Goal: Task Accomplishment & Management: Manage account settings

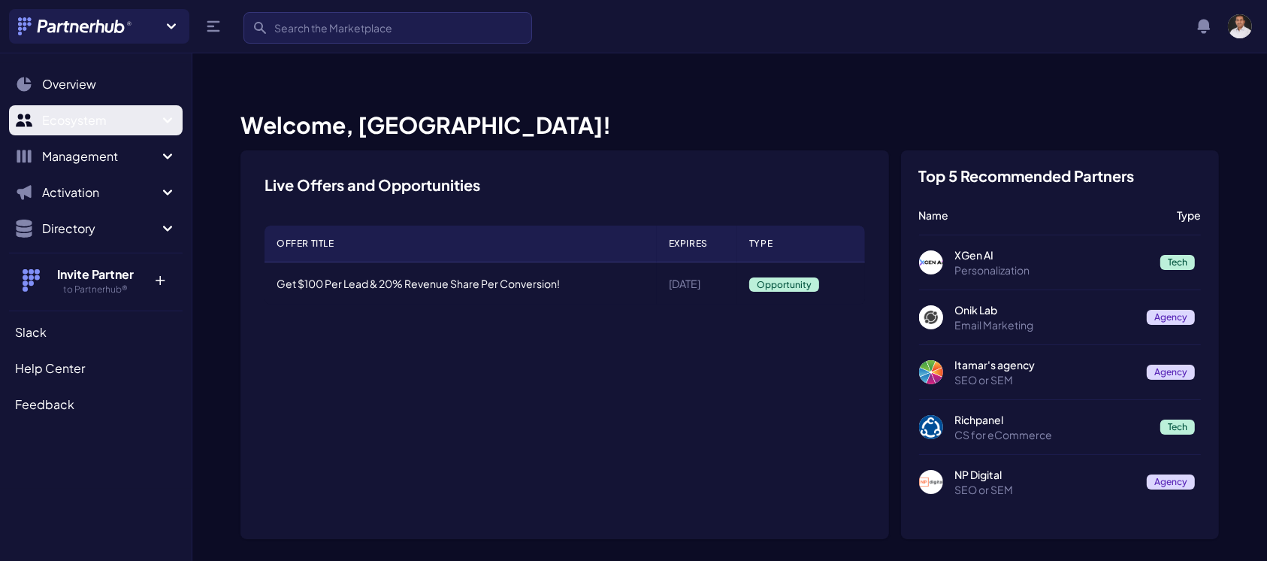
click at [104, 116] on span "Ecosystem" at bounding box center [100, 120] width 116 height 18
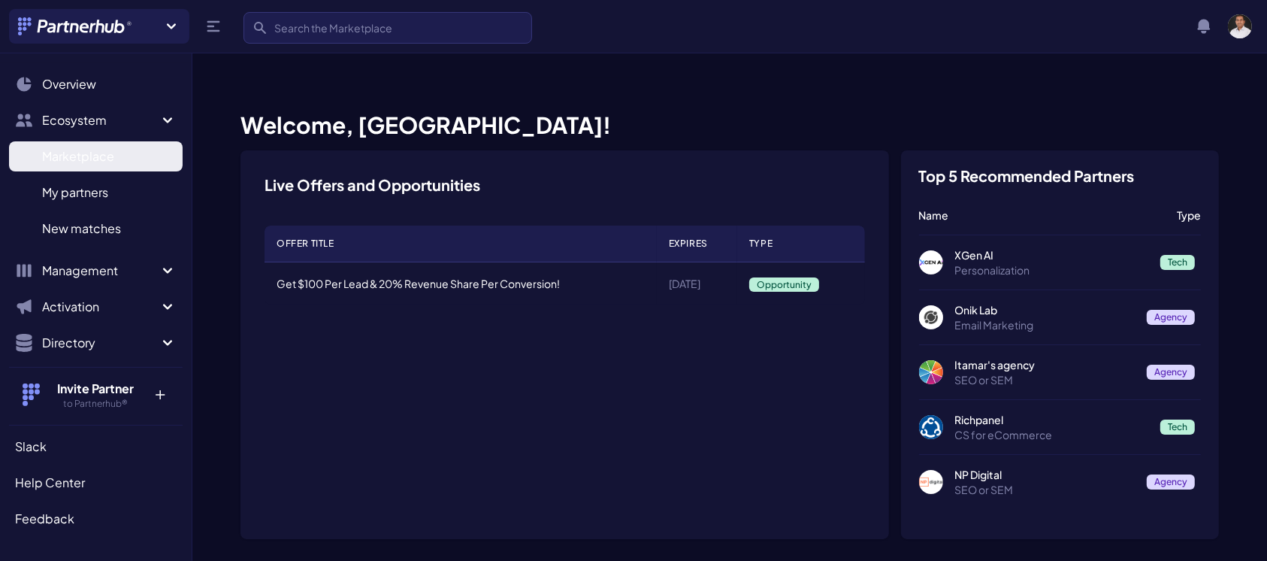
click at [108, 165] on span "Marketplace" at bounding box center [78, 156] width 72 height 18
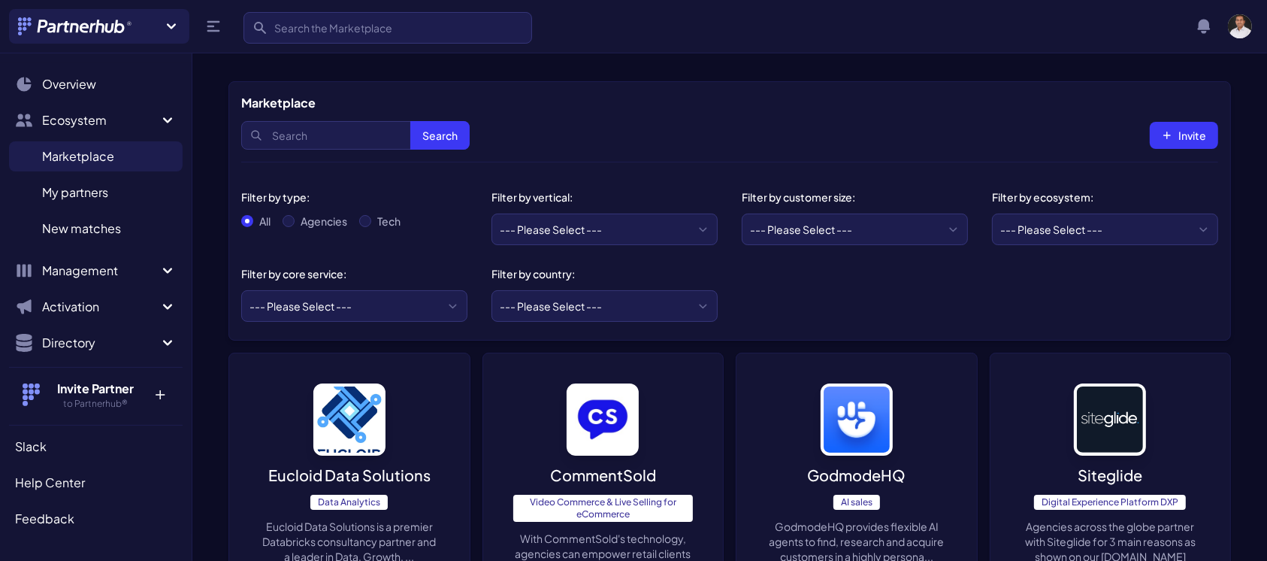
click at [362, 432] on img at bounding box center [349, 419] width 72 height 72
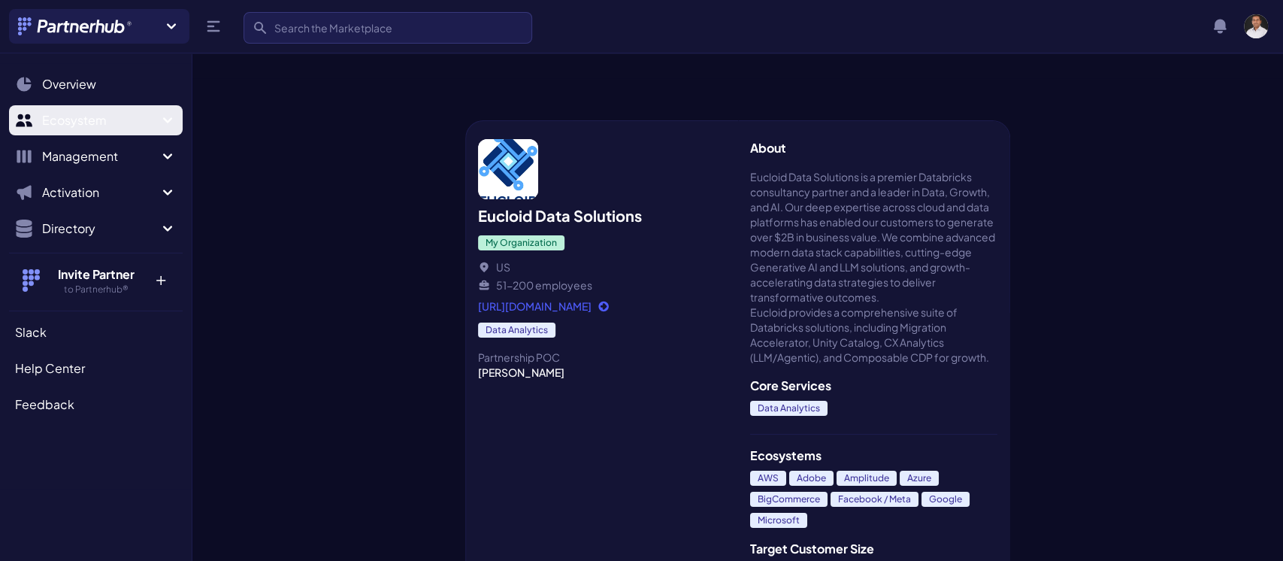
click at [117, 122] on span "Ecosystem" at bounding box center [100, 120] width 116 height 18
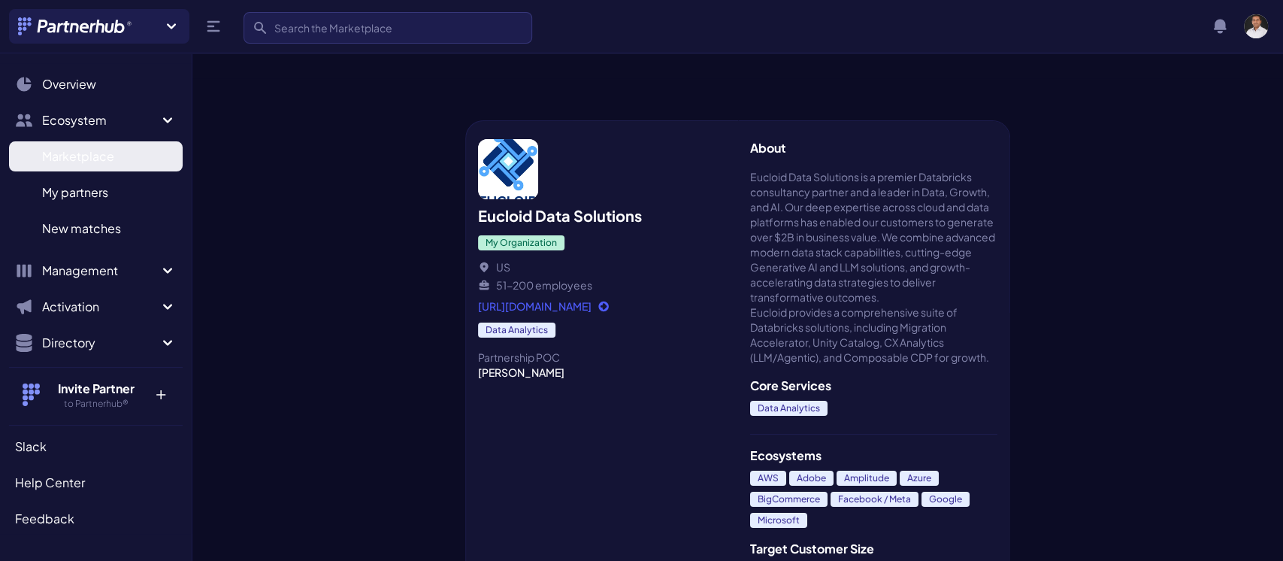
click at [113, 156] on span "Marketplace" at bounding box center [78, 156] width 72 height 18
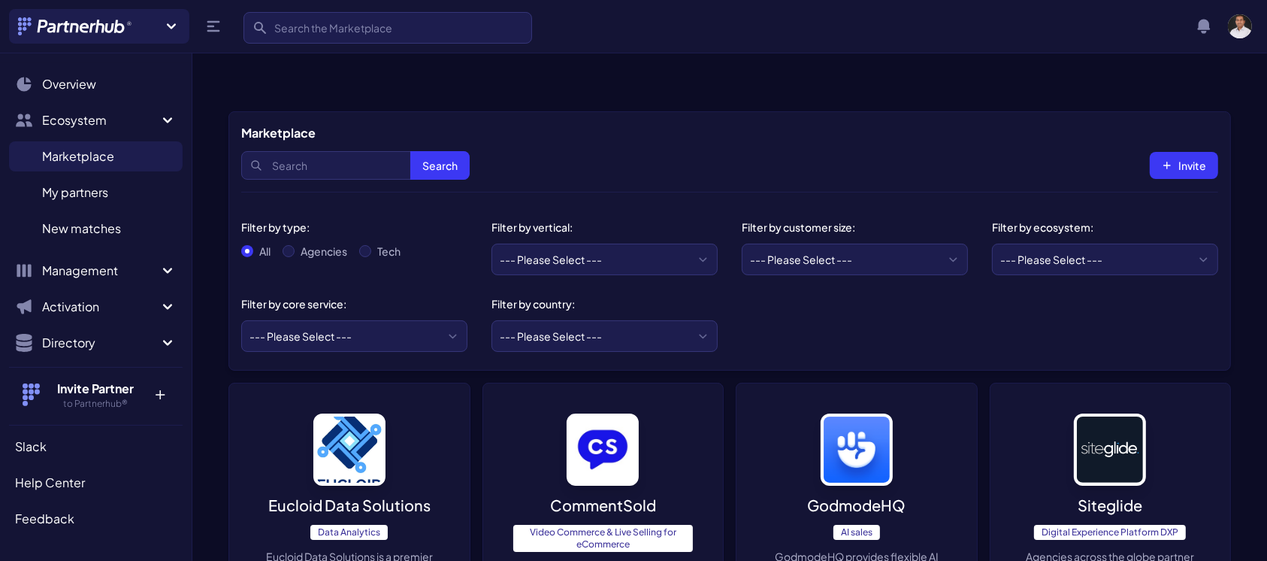
click at [823, 494] on p "GodmodeHQ" at bounding box center [856, 504] width 98 height 21
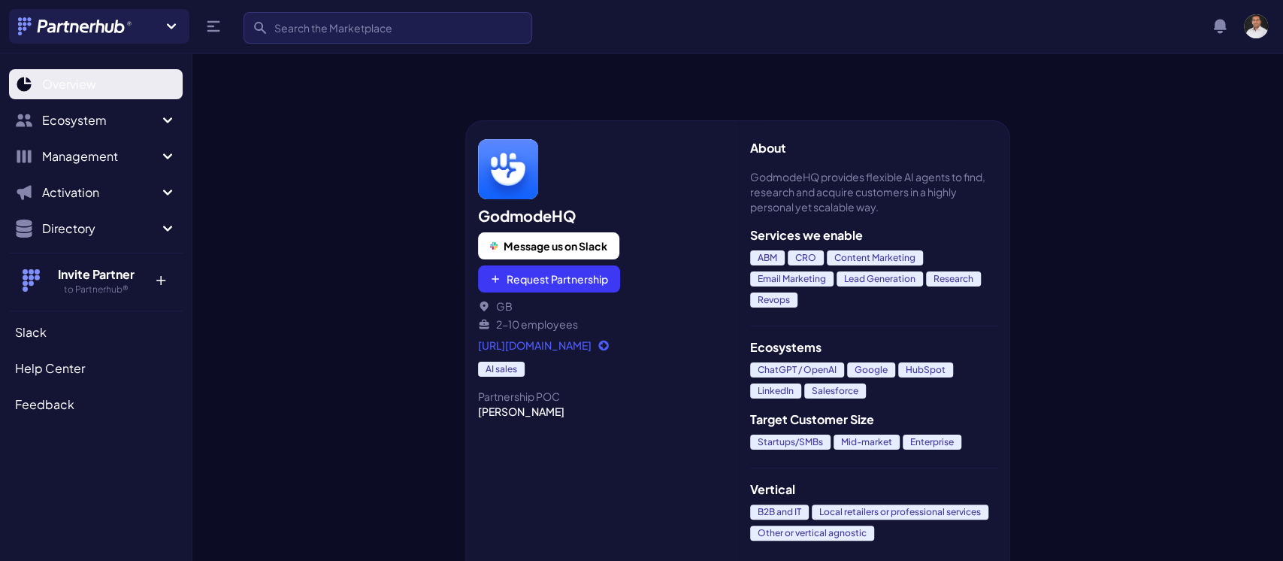
click at [67, 78] on span "Overview" at bounding box center [69, 84] width 54 height 18
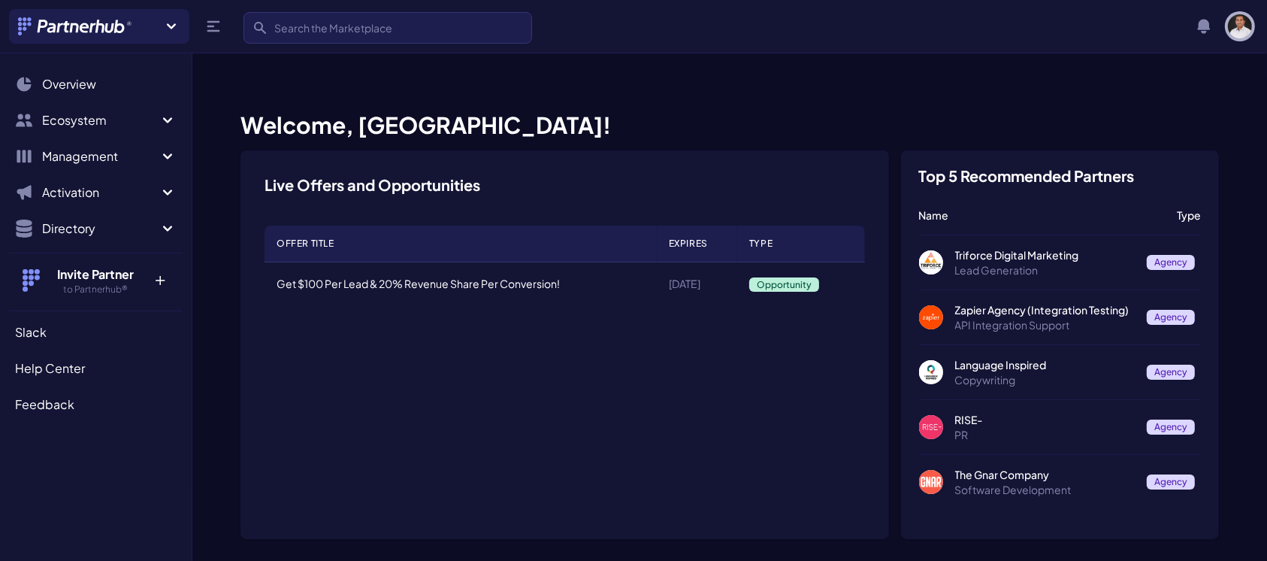
click at [1240, 28] on img "button" at bounding box center [1240, 26] width 24 height 24
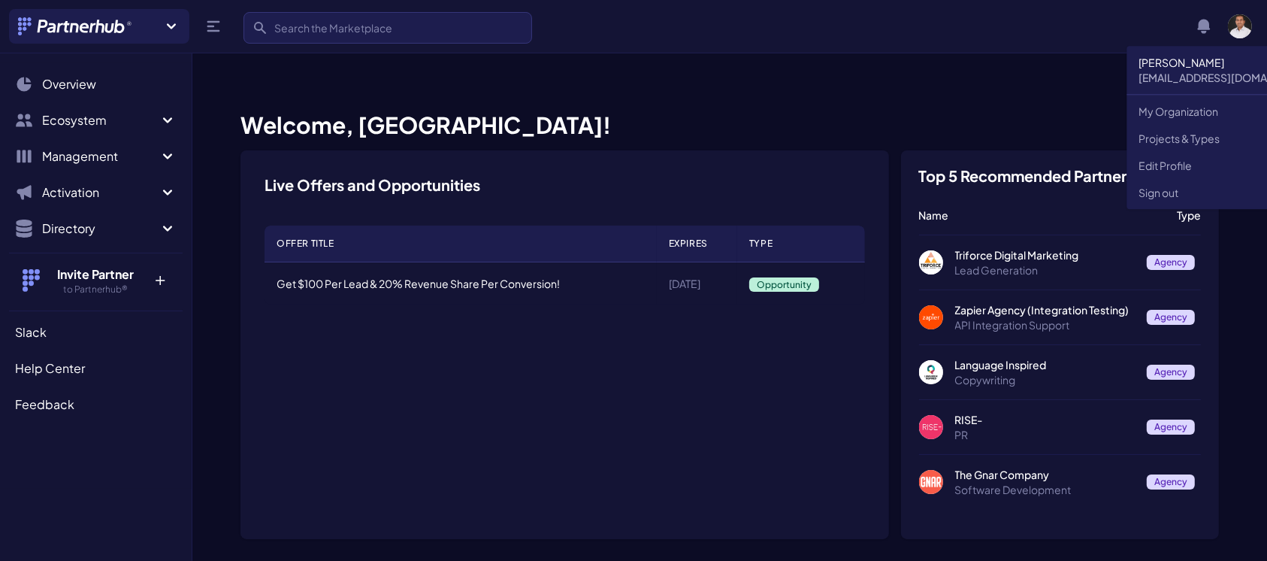
click at [1168, 75] on p "[EMAIL_ADDRESS][DOMAIN_NAME]" at bounding box center [1228, 77] width 179 height 15
click at [1165, 101] on link "My Organization" at bounding box center [1228, 111] width 203 height 27
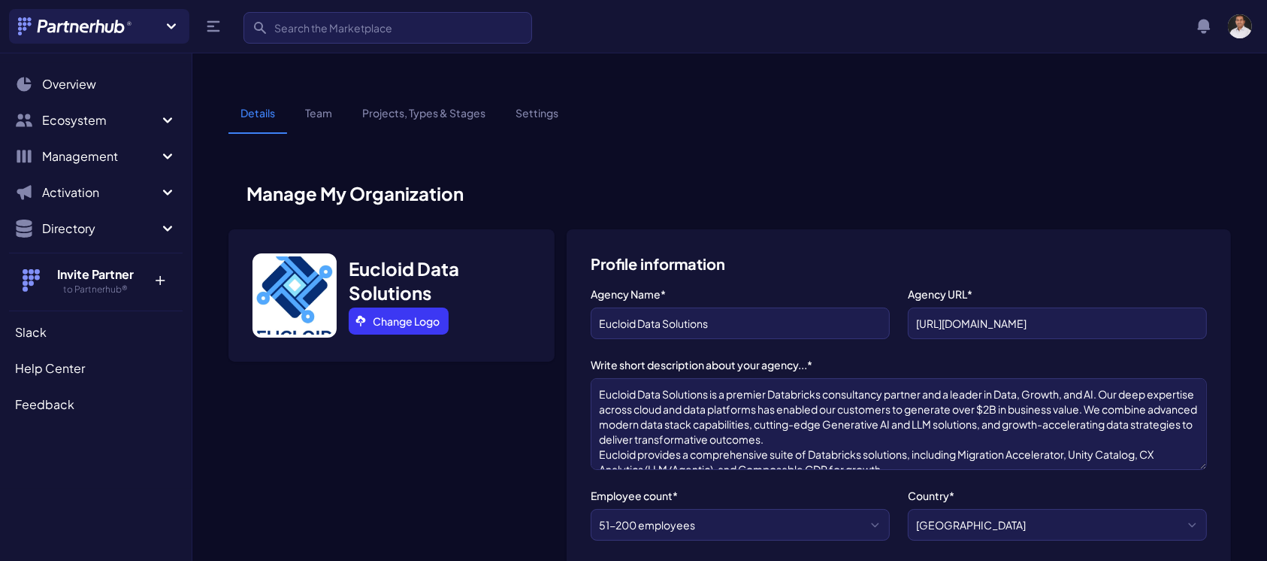
click at [540, 105] on link "Settings" at bounding box center [536, 119] width 67 height 29
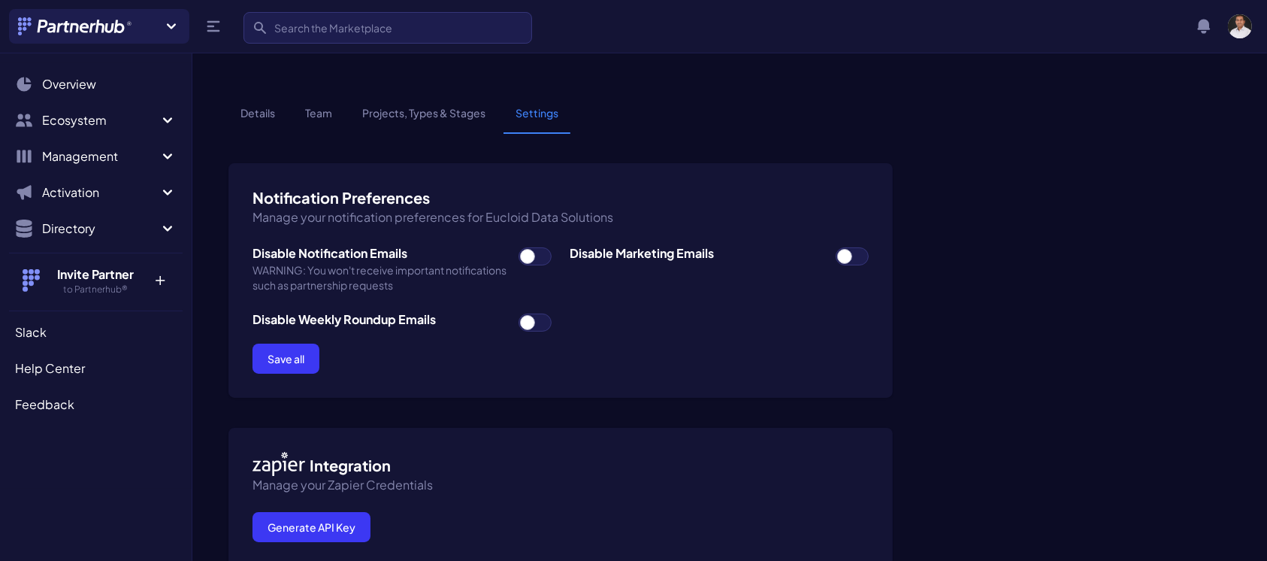
click at [429, 105] on link "Projects, Types & Stages" at bounding box center [423, 119] width 147 height 29
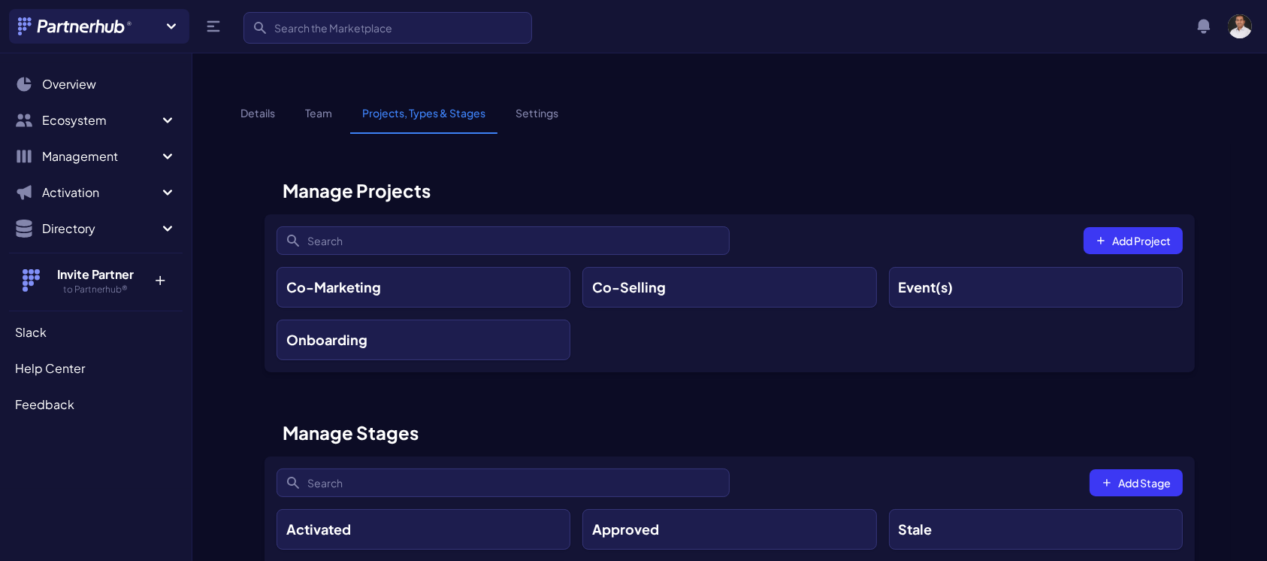
click at [318, 105] on link "Team" at bounding box center [318, 119] width 51 height 29
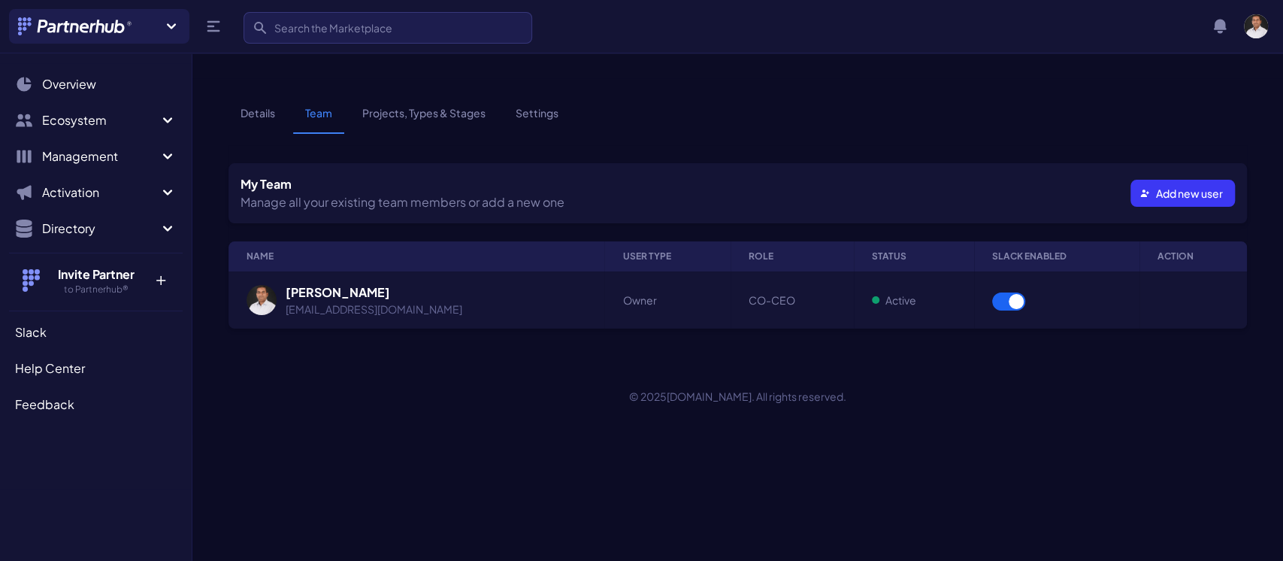
drag, startPoint x: 512, startPoint y: 266, endPoint x: 422, endPoint y: 258, distance: 90.5
click at [422, 271] on th "[PERSON_NAME] [EMAIL_ADDRESS][DOMAIN_NAME]" at bounding box center [416, 299] width 376 height 57
click at [422, 271] on th "Anuj Gupta partners@eucloid.com" at bounding box center [416, 299] width 376 height 57
click at [255, 105] on link "Details" at bounding box center [257, 119] width 59 height 29
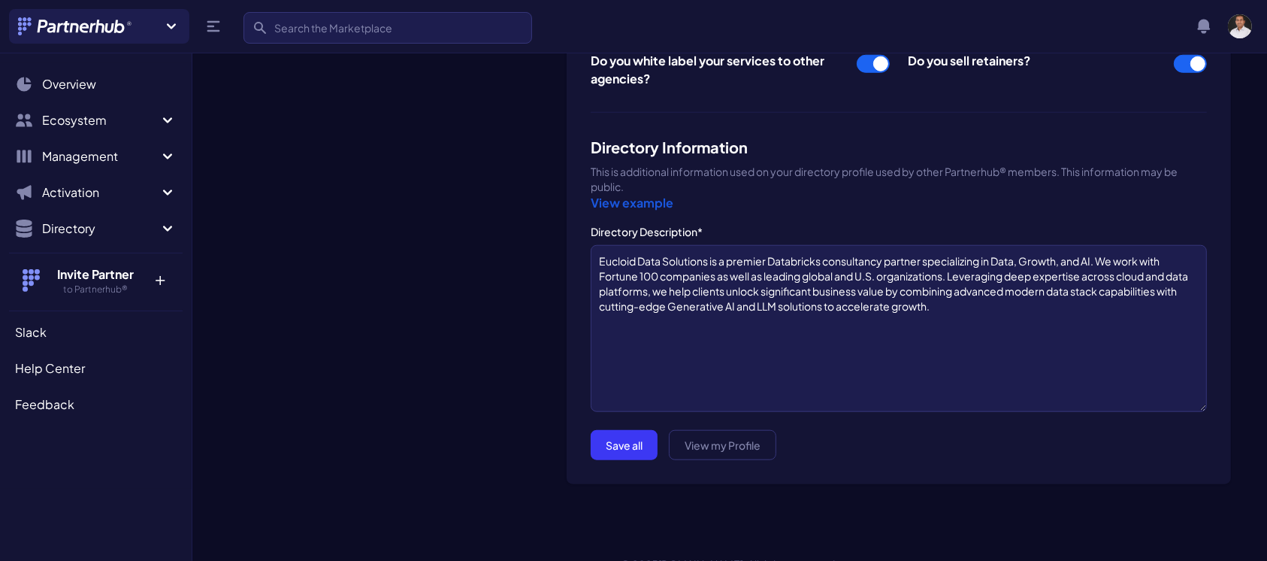
scroll to position [1383, 0]
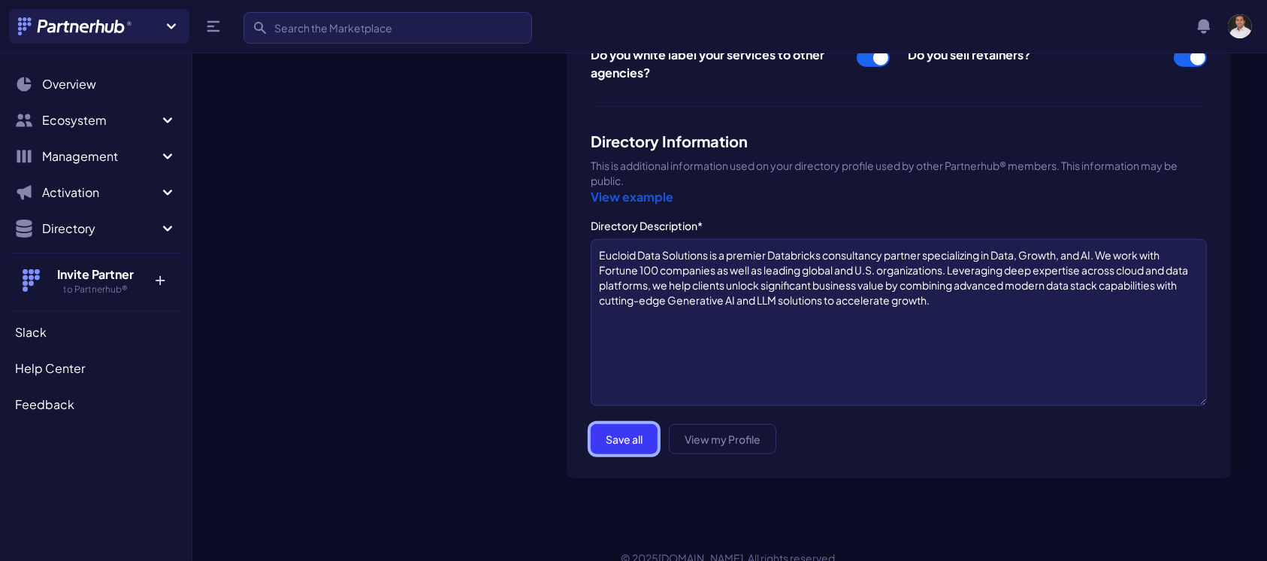
click at [630, 424] on button "Save all" at bounding box center [624, 439] width 67 height 30
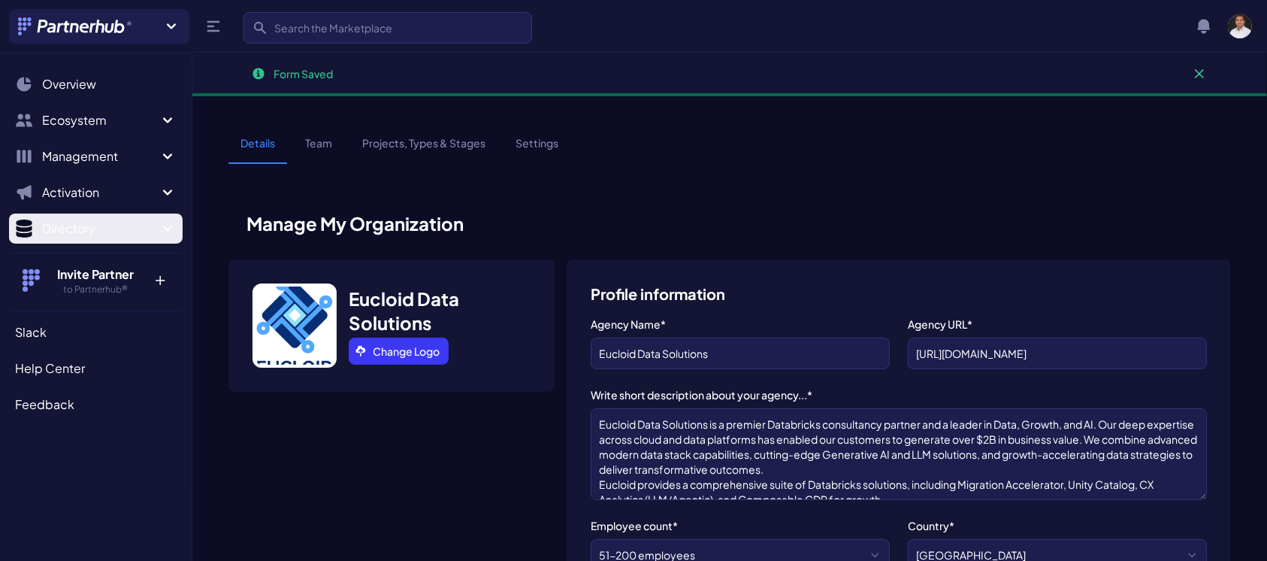
scroll to position [59, 0]
click at [49, 232] on span "Directory" at bounding box center [100, 228] width 116 height 18
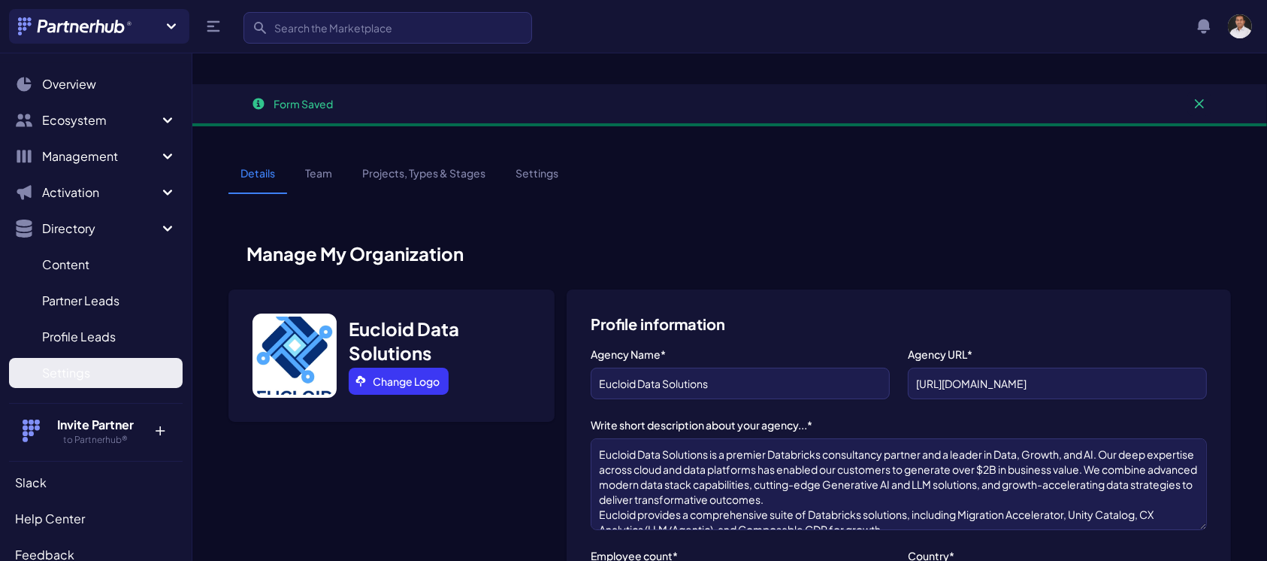
click at [62, 379] on span "Settings" at bounding box center [66, 373] width 48 height 18
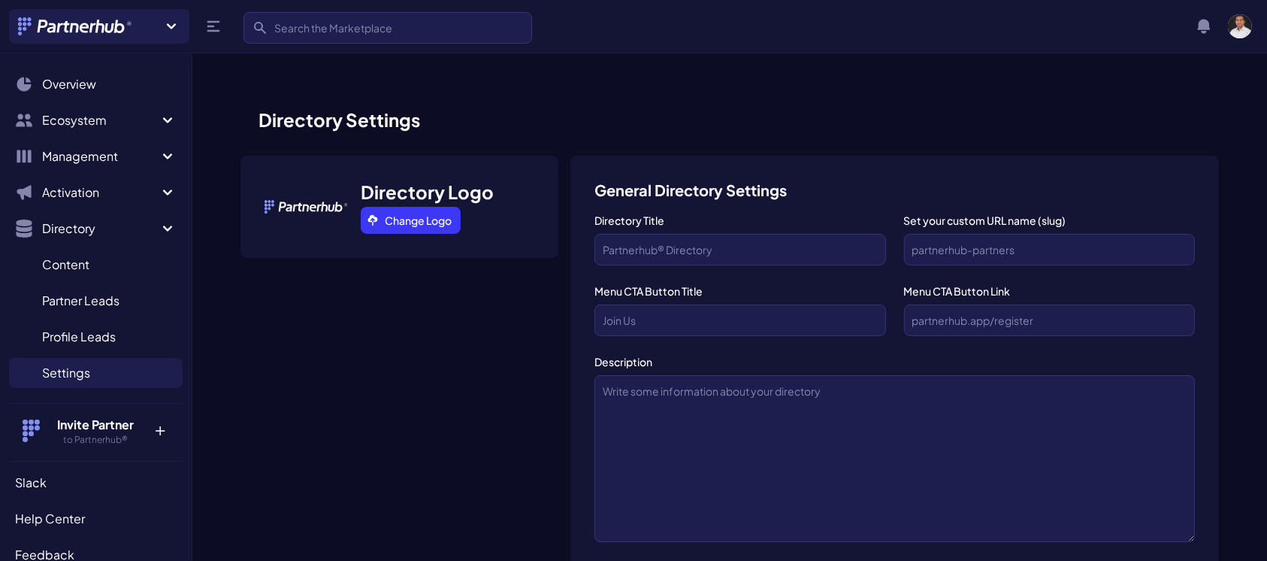
scroll to position [23, 0]
click at [679, 232] on input "Directory Title" at bounding box center [739, 248] width 291 height 32
click at [947, 232] on input "Set your custom URL name (slug)" at bounding box center [1049, 248] width 291 height 32
click at [939, 303] on input "text" at bounding box center [1049, 319] width 291 height 32
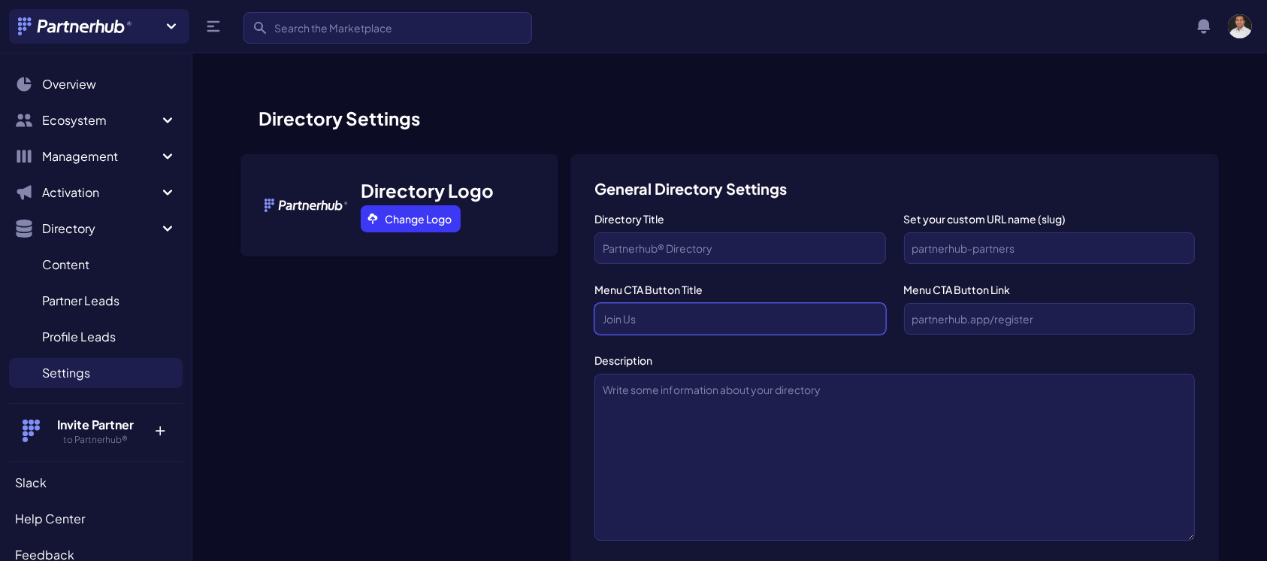
click at [825, 303] on input "text" at bounding box center [739, 319] width 291 height 32
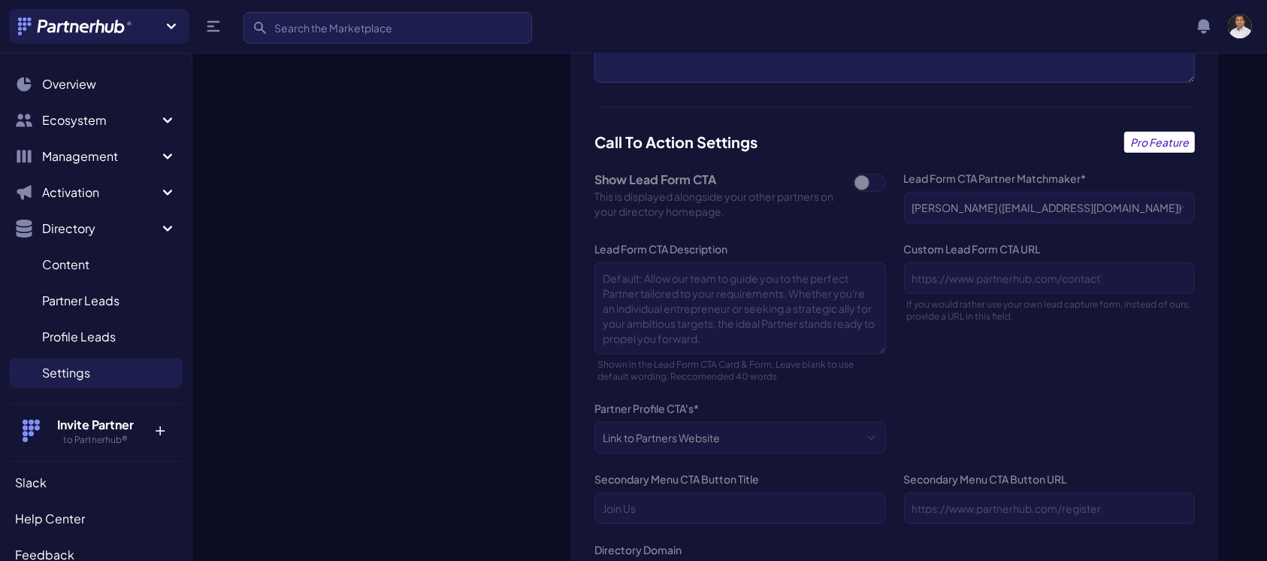
scroll to position [491, 0]
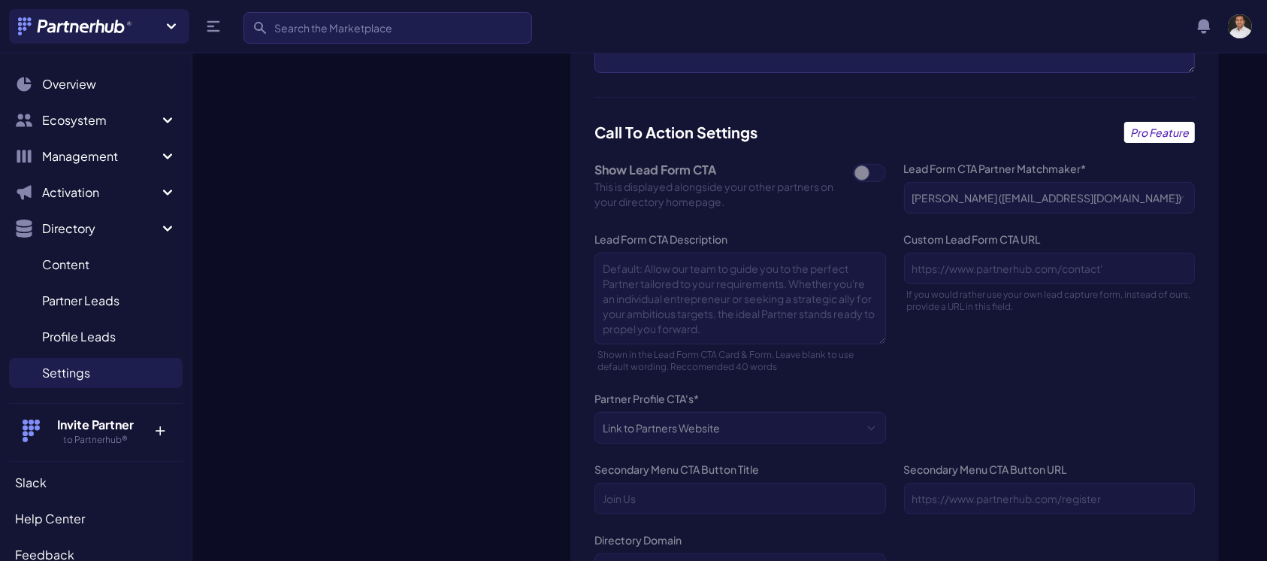
click at [880, 143] on div "General Directory Settings Directory Title Set your custom URL name (slug) Menu…" at bounding box center [894, 374] width 649 height 1375
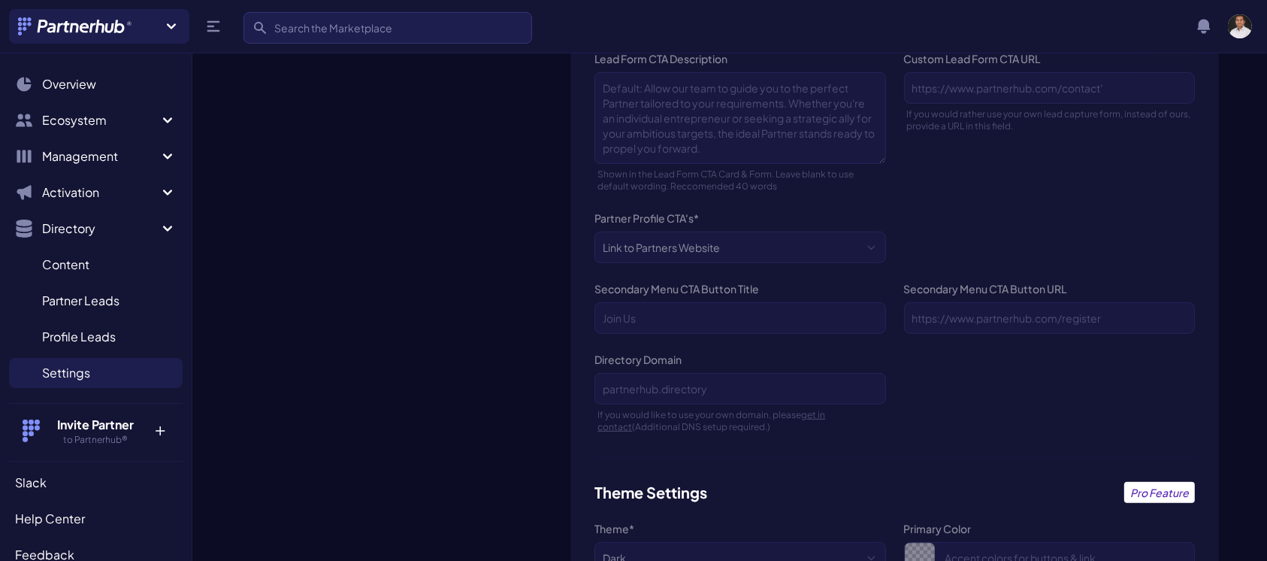
scroll to position [678, 0]
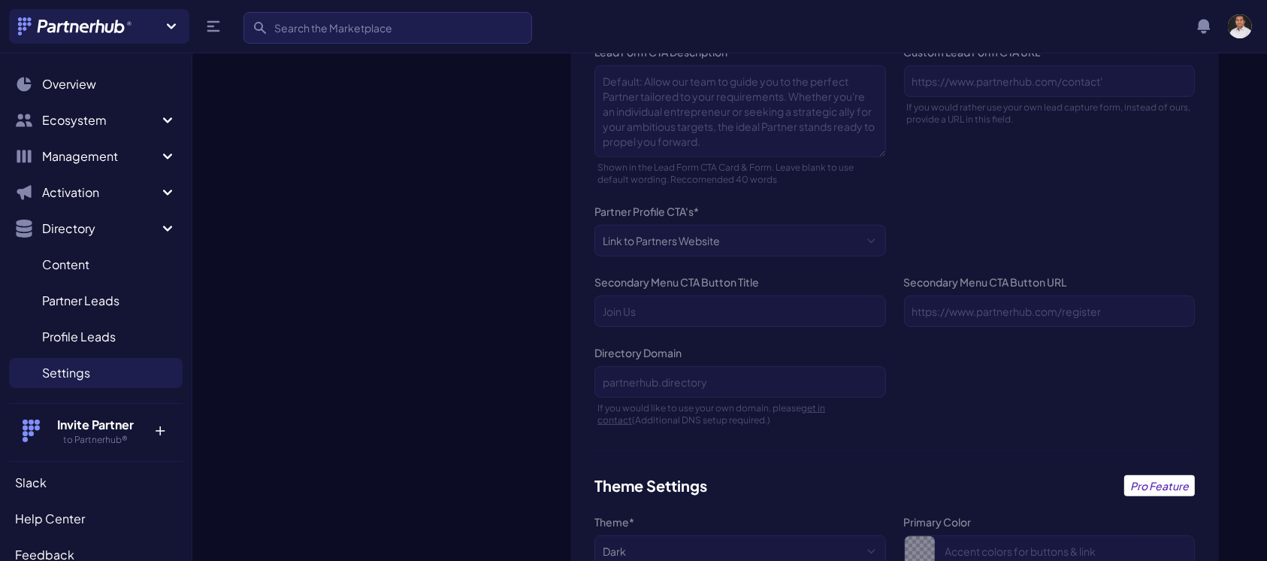
click at [869, 203] on div "General Directory Settings Directory Title Set your custom URL name (slug) Menu…" at bounding box center [894, 187] width 649 height 1375
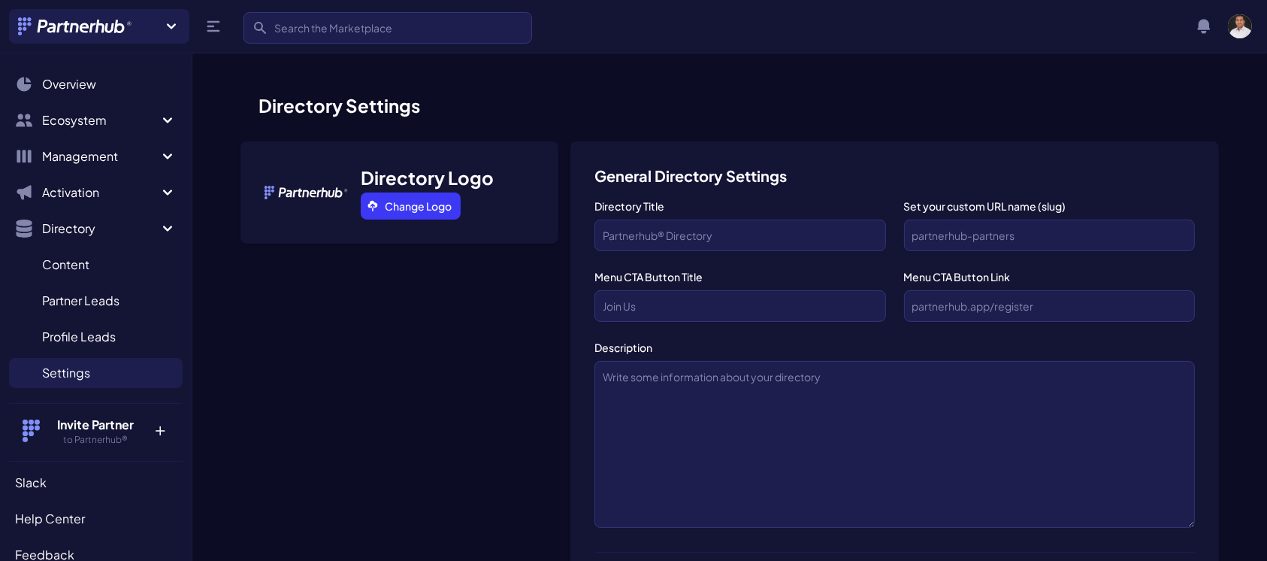
scroll to position [17, 0]
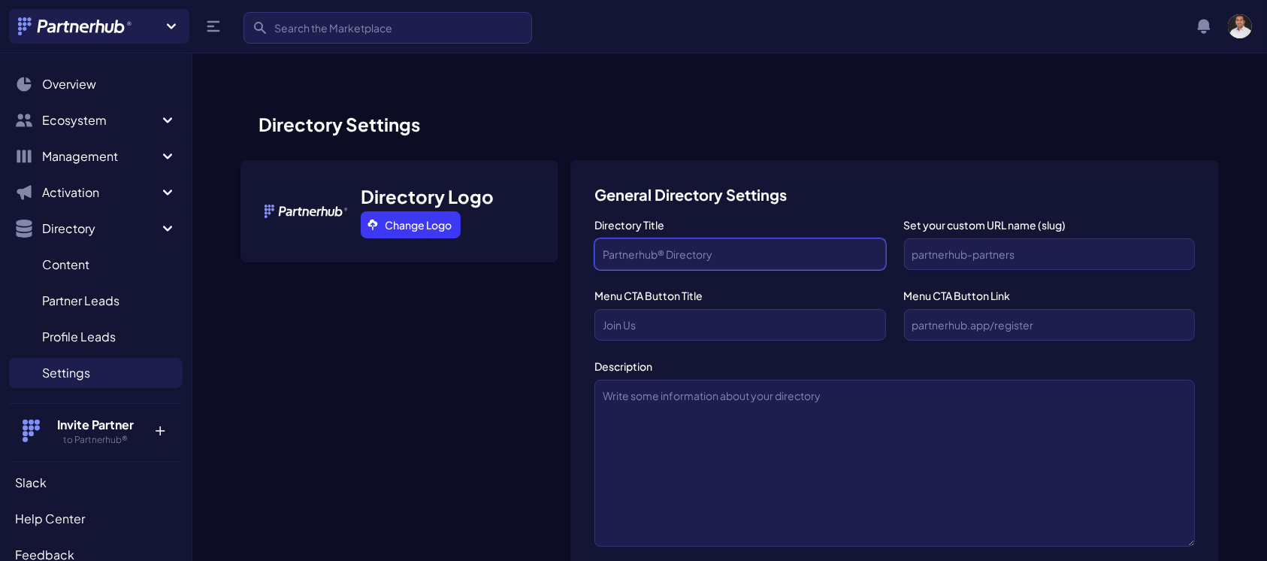
click at [687, 238] on input "Directory Title" at bounding box center [739, 254] width 291 height 32
click at [973, 238] on input "Set your custom URL name (slug)" at bounding box center [1049, 254] width 291 height 32
click at [972, 309] on input "text" at bounding box center [1049, 325] width 291 height 32
click at [778, 309] on input "text" at bounding box center [739, 325] width 291 height 32
click at [92, 337] on span "Profile Leads" at bounding box center [79, 337] width 74 height 18
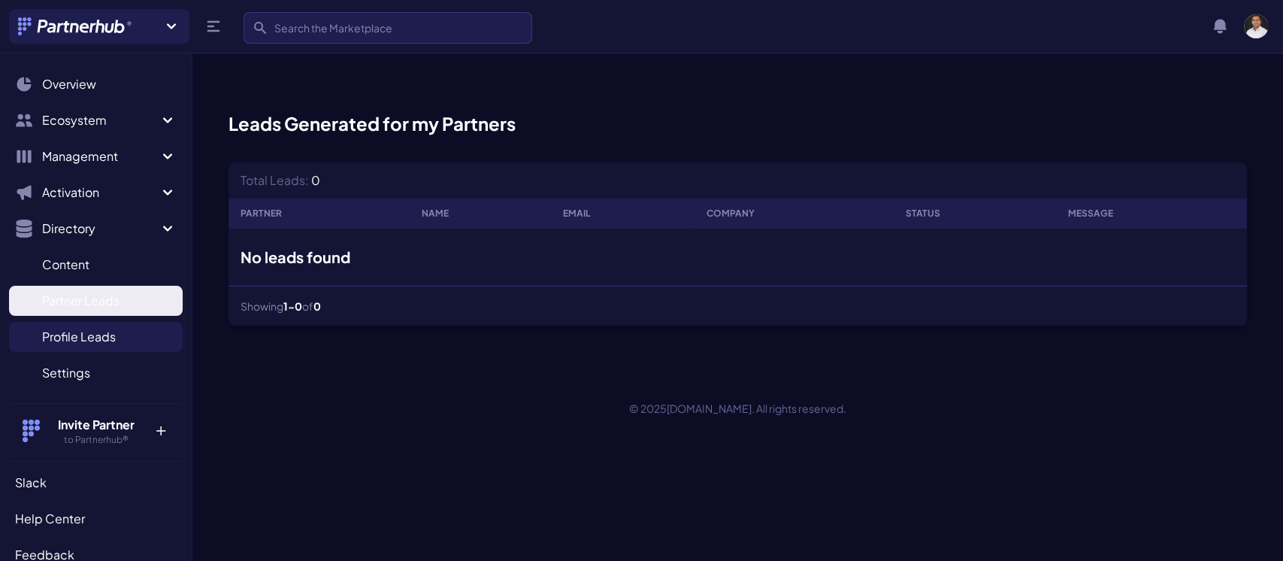
click at [88, 299] on span "Partner Leads" at bounding box center [80, 301] width 77 height 18
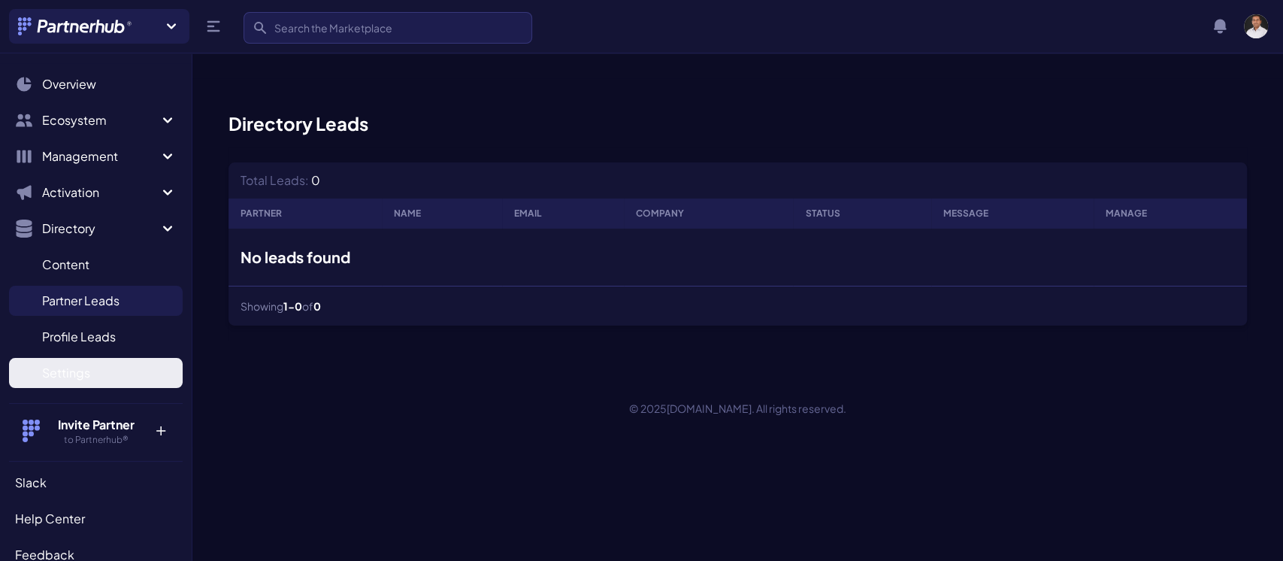
click at [71, 371] on span "Settings" at bounding box center [66, 373] width 48 height 18
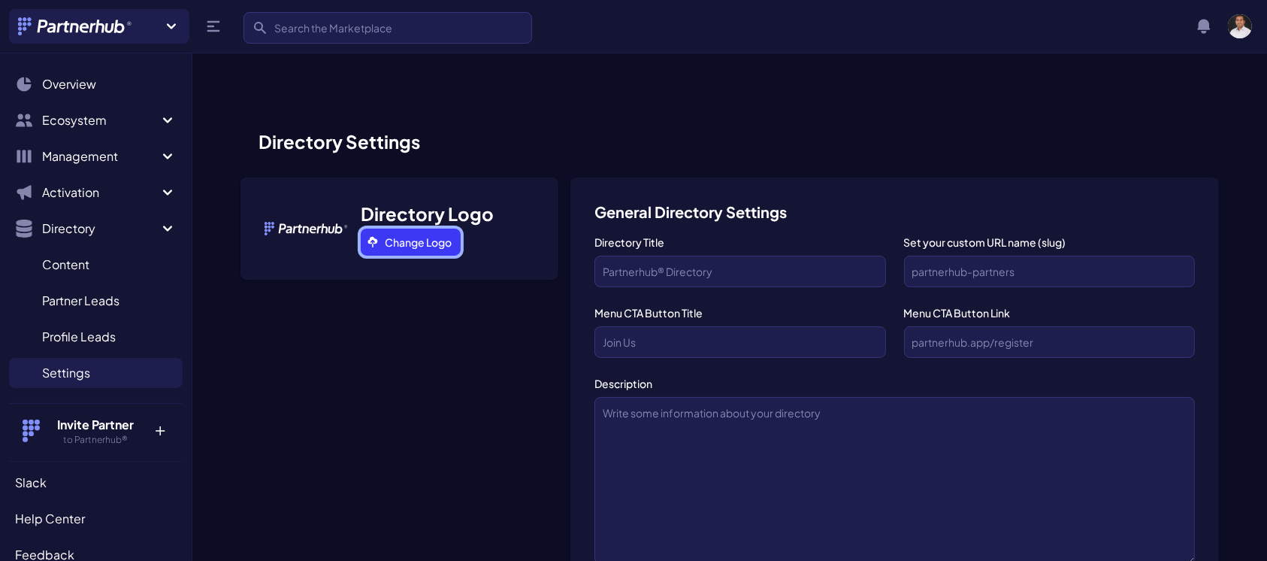
click at [410, 228] on link "Change Logo" at bounding box center [411, 241] width 100 height 27
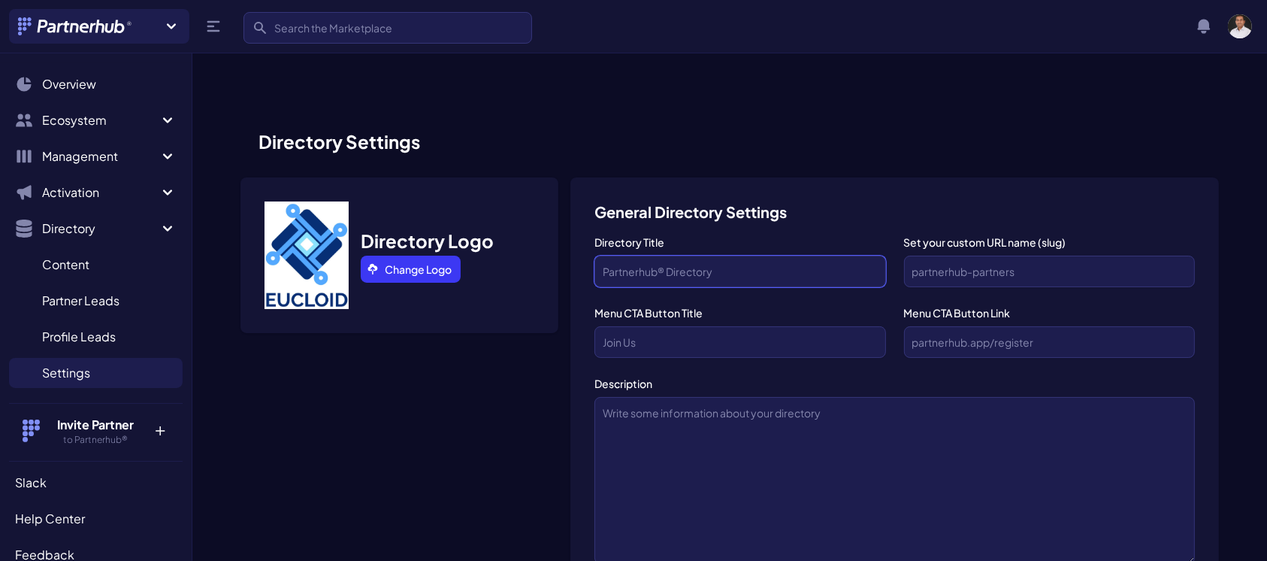
click at [672, 255] on input "Directory Title" at bounding box center [739, 271] width 291 height 32
click at [689, 255] on input "Eucloid Data Soutios" at bounding box center [739, 271] width 291 height 32
click at [703, 255] on input "Eucloid Data Solutios" at bounding box center [739, 271] width 291 height 32
click at [765, 255] on input "Eucloid Data Solutions" at bounding box center [739, 271] width 291 height 32
type input "Eucloid Data Solutions"
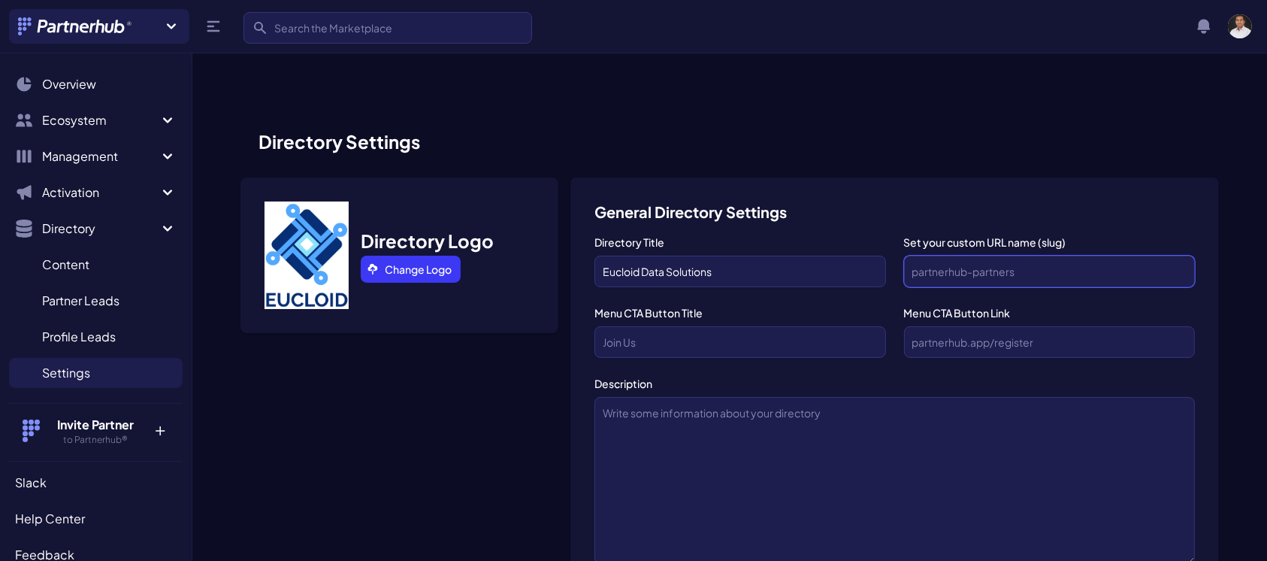
click at [966, 255] on input "Set your custom URL name (slug)" at bounding box center [1049, 271] width 291 height 32
paste input "[URL][DOMAIN_NAME]"
type input "[URL][DOMAIN_NAME]"
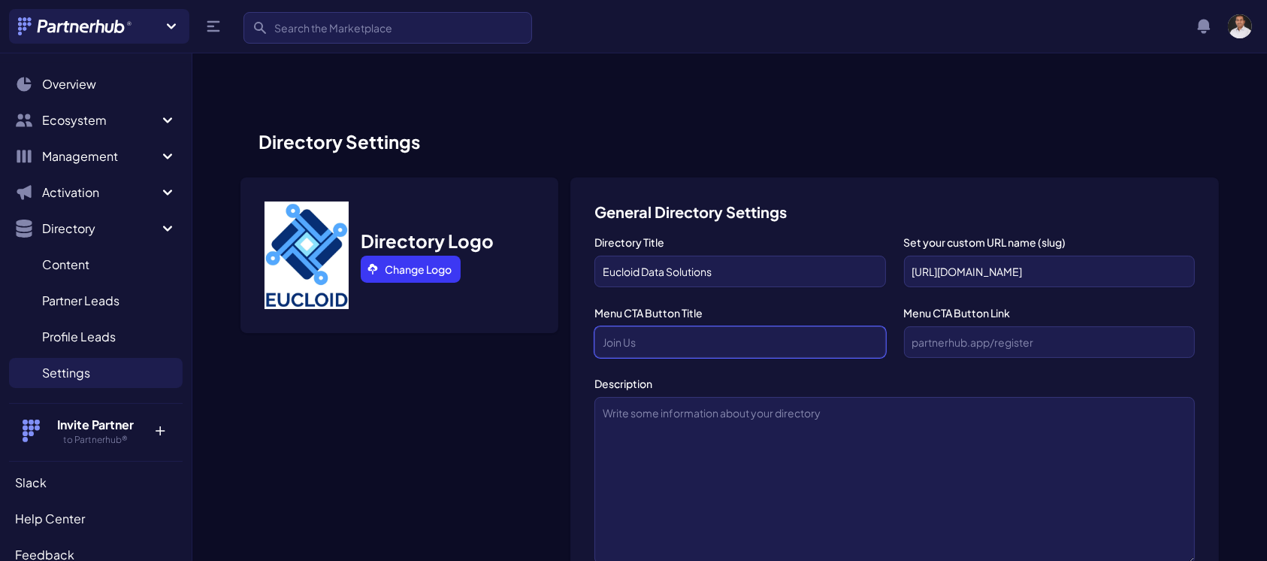
click at [802, 326] on input "text" at bounding box center [739, 342] width 291 height 32
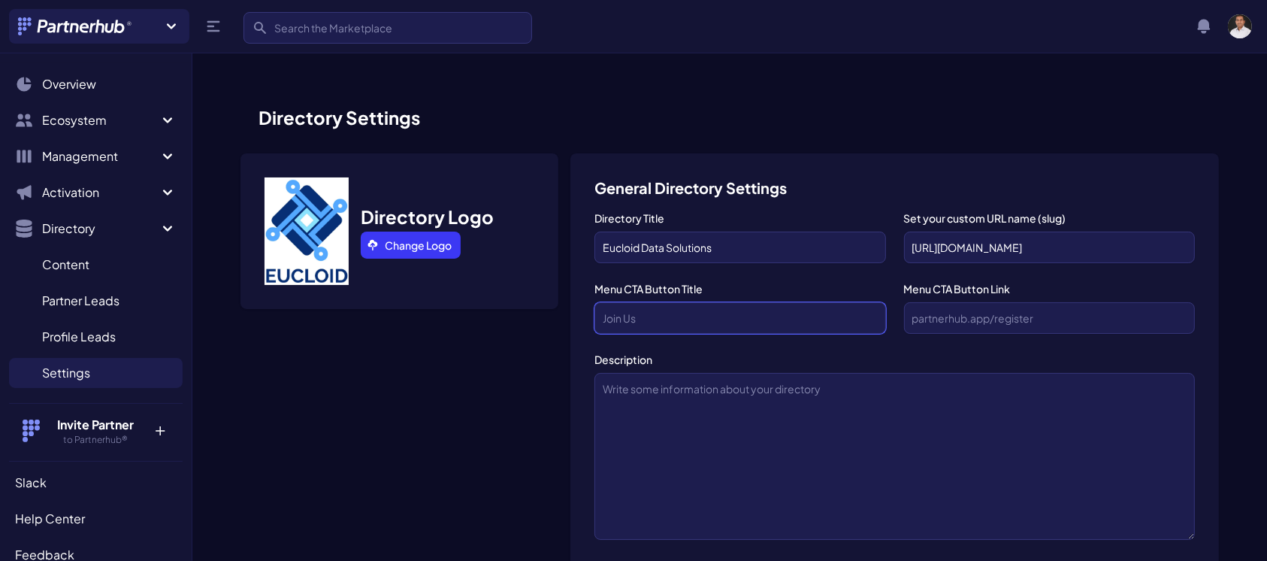
scroll to position [23, 0]
click at [936, 303] on input "text" at bounding box center [1049, 319] width 291 height 32
paste input "[URL][DOMAIN_NAME]"
type input "[URL][DOMAIN_NAME]"
click at [773, 303] on input "text" at bounding box center [739, 319] width 291 height 32
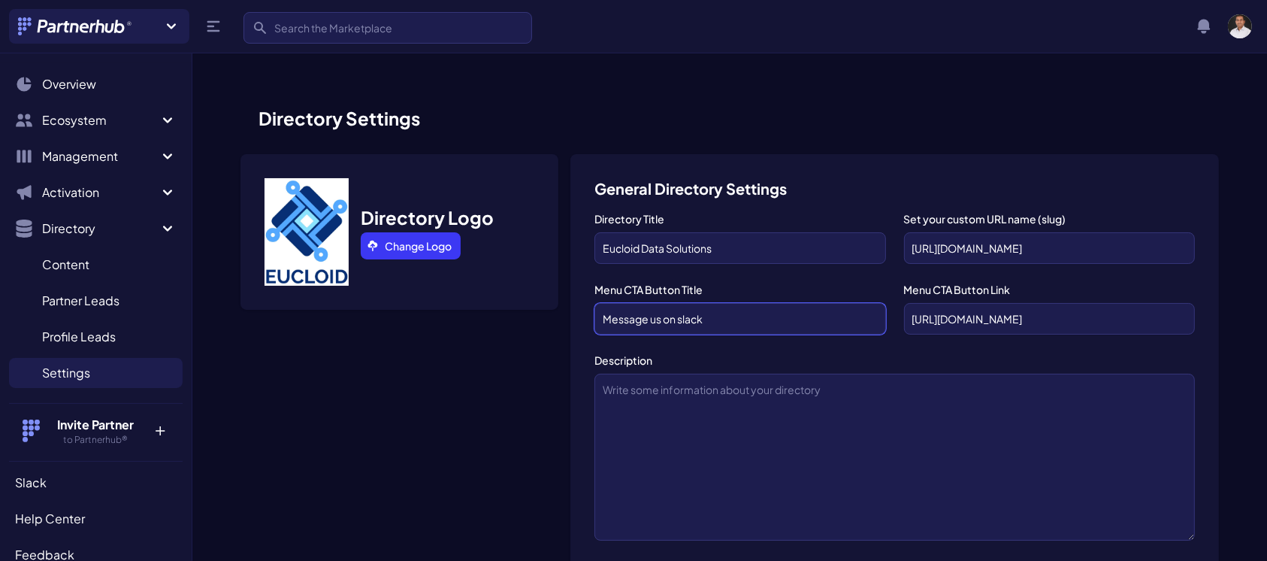
type input "Message us on slack"
click at [753, 232] on input "Eucloid Data Solutions" at bounding box center [739, 248] width 291 height 32
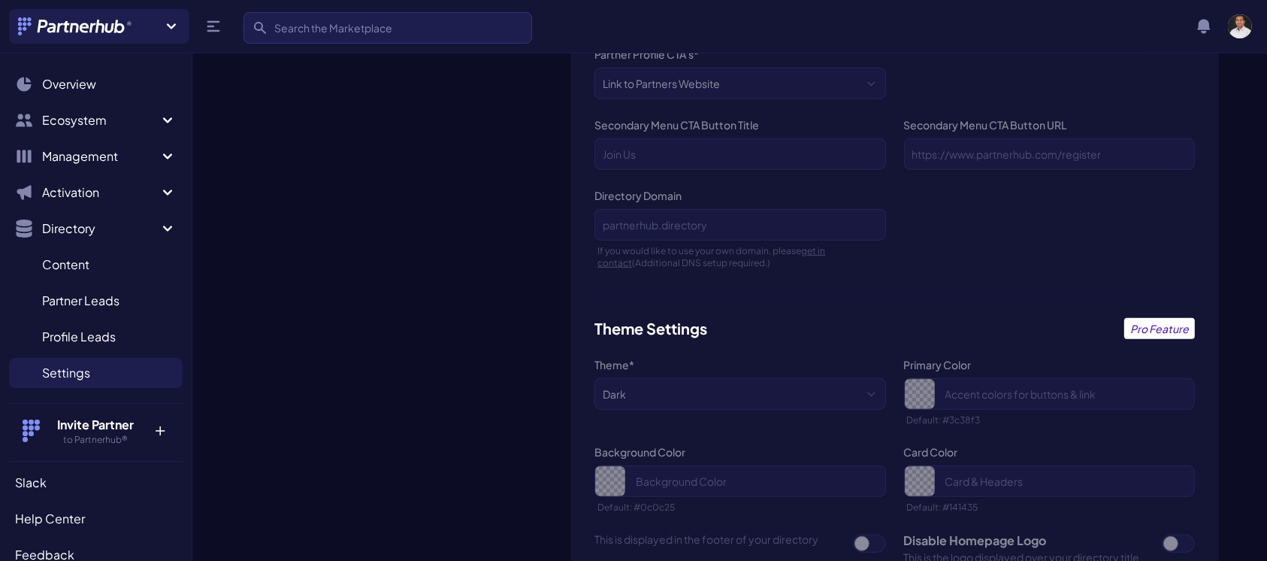
scroll to position [1077, 0]
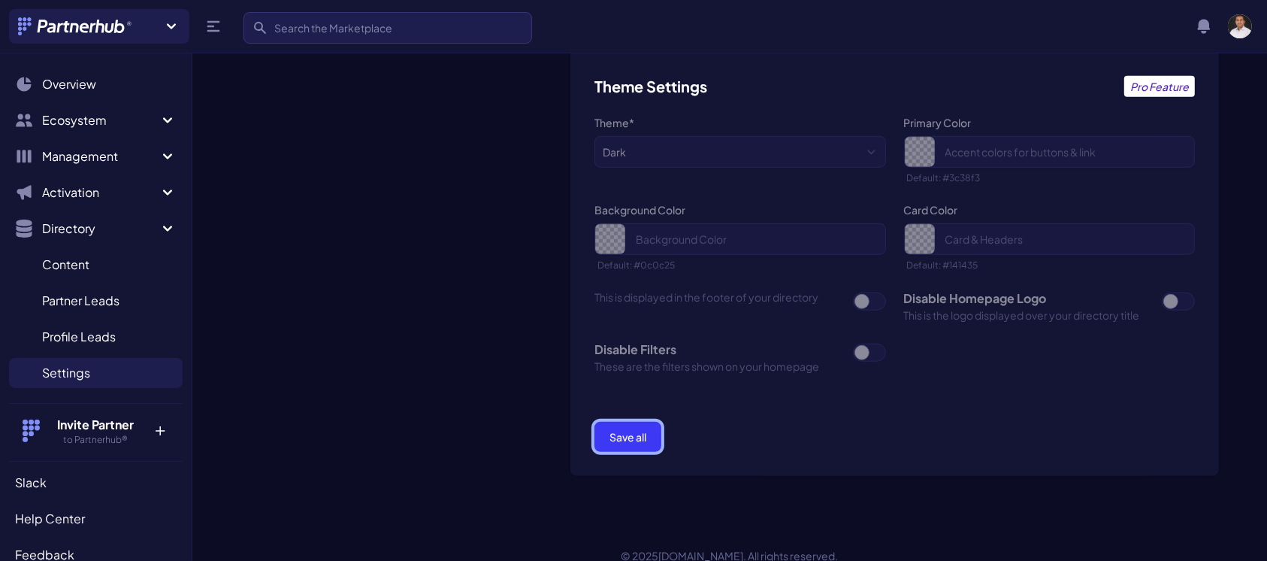
click at [611, 422] on button "Save all" at bounding box center [627, 437] width 67 height 30
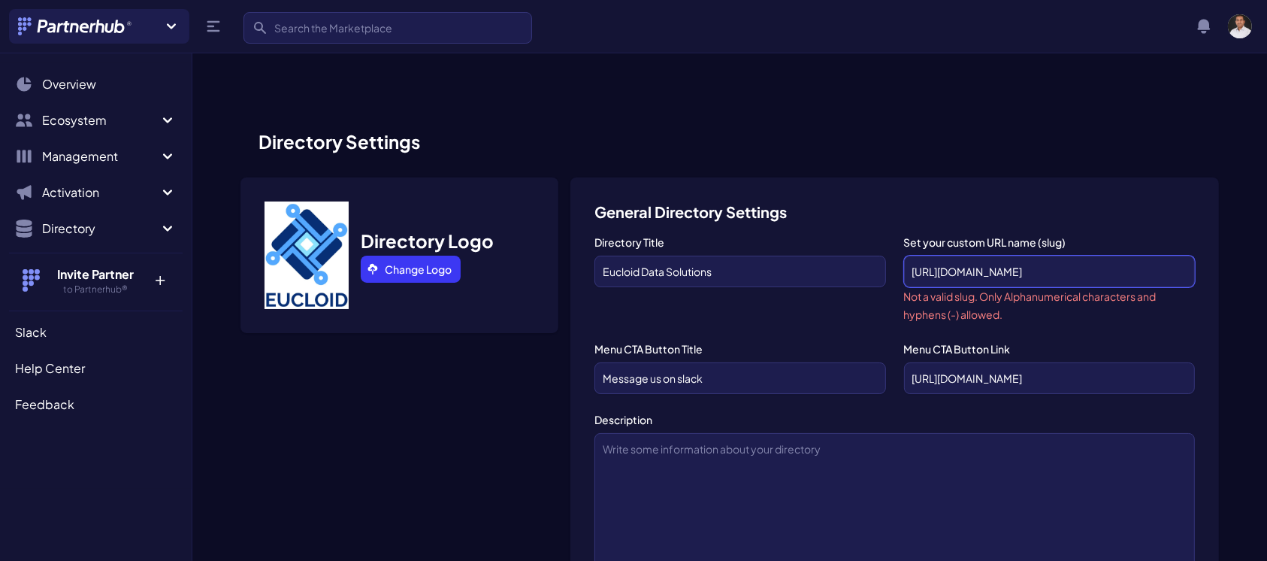
click at [1063, 255] on input "[URL][DOMAIN_NAME]" at bounding box center [1049, 271] width 291 height 32
type input "h"
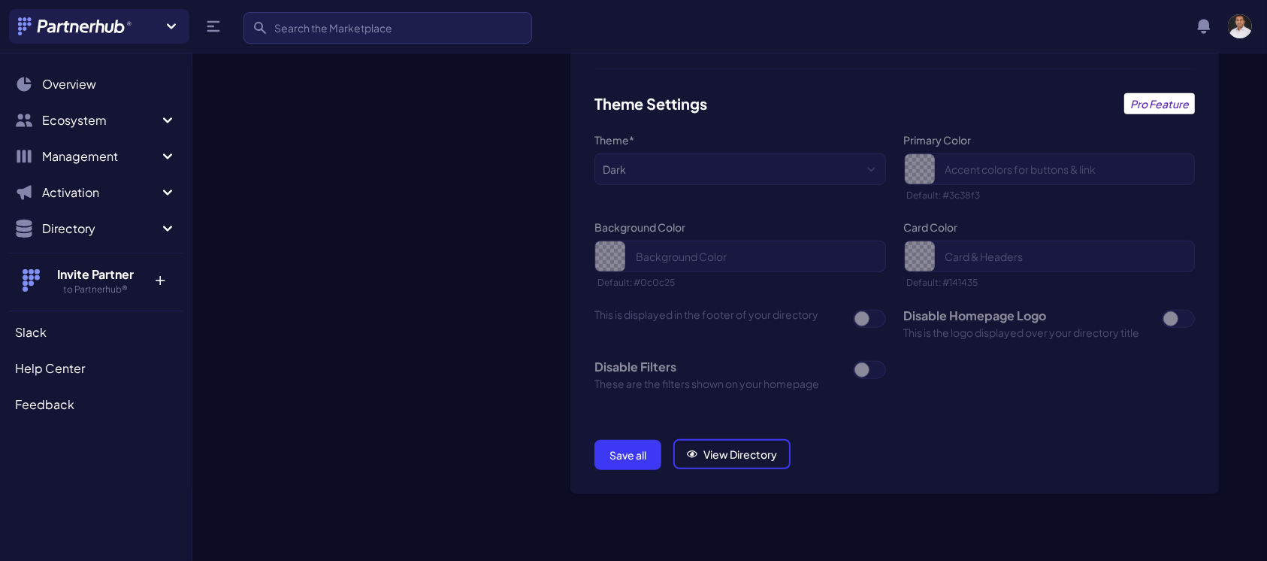
scroll to position [1114, 0]
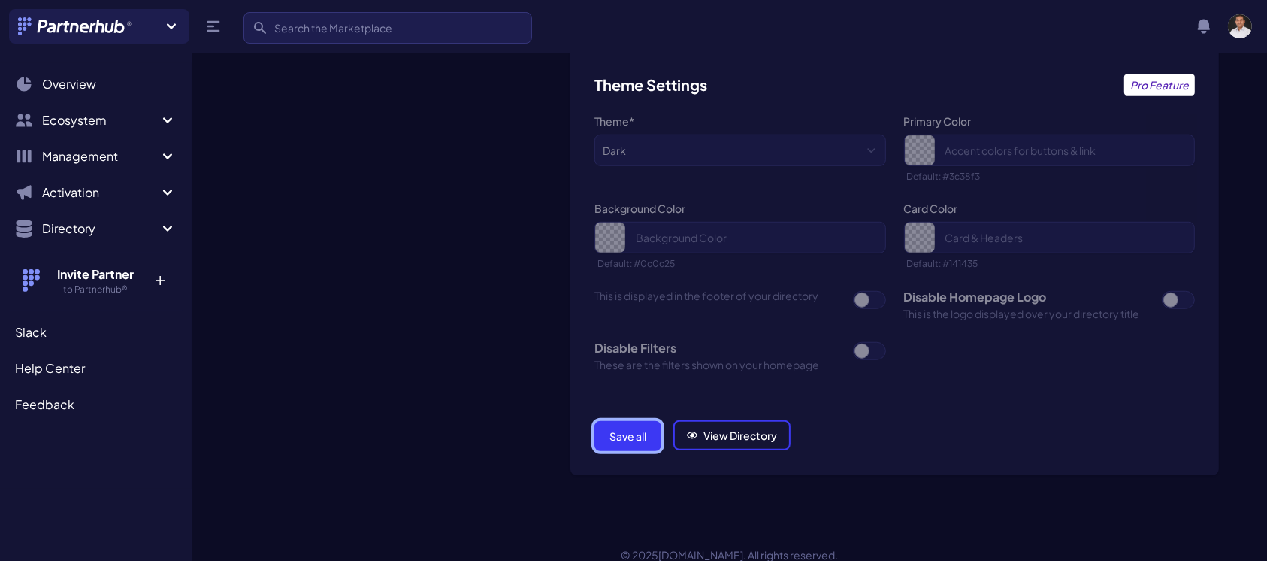
click at [645, 421] on button "Save all" at bounding box center [627, 436] width 67 height 30
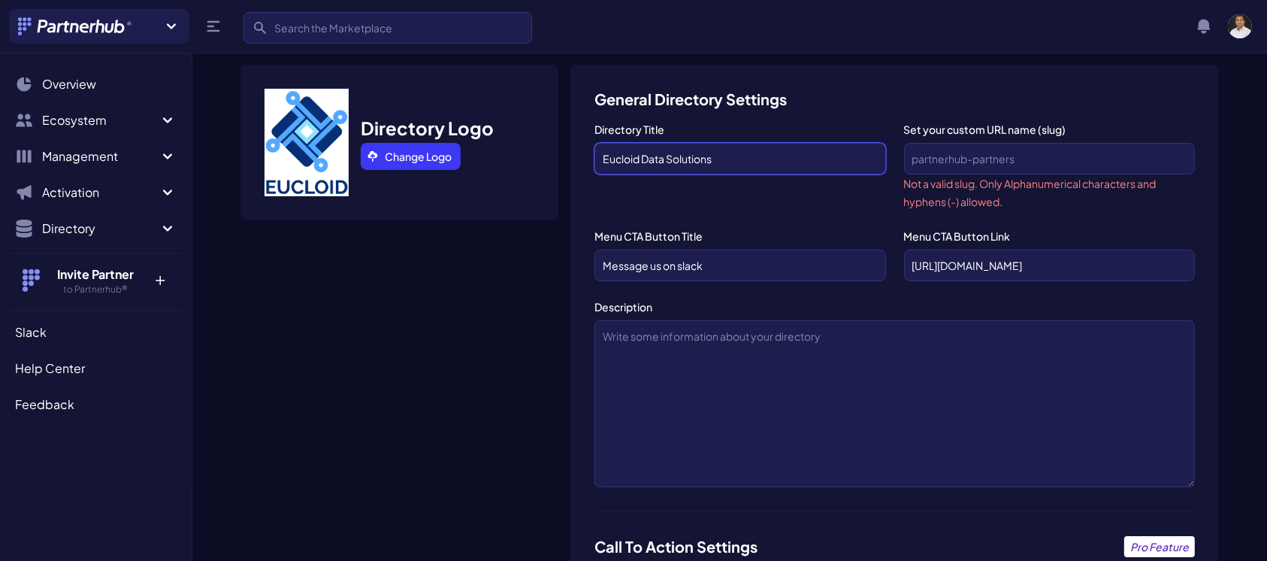
click at [788, 143] on input "Eucloid Data Solutions" at bounding box center [739, 159] width 291 height 32
type input "E"
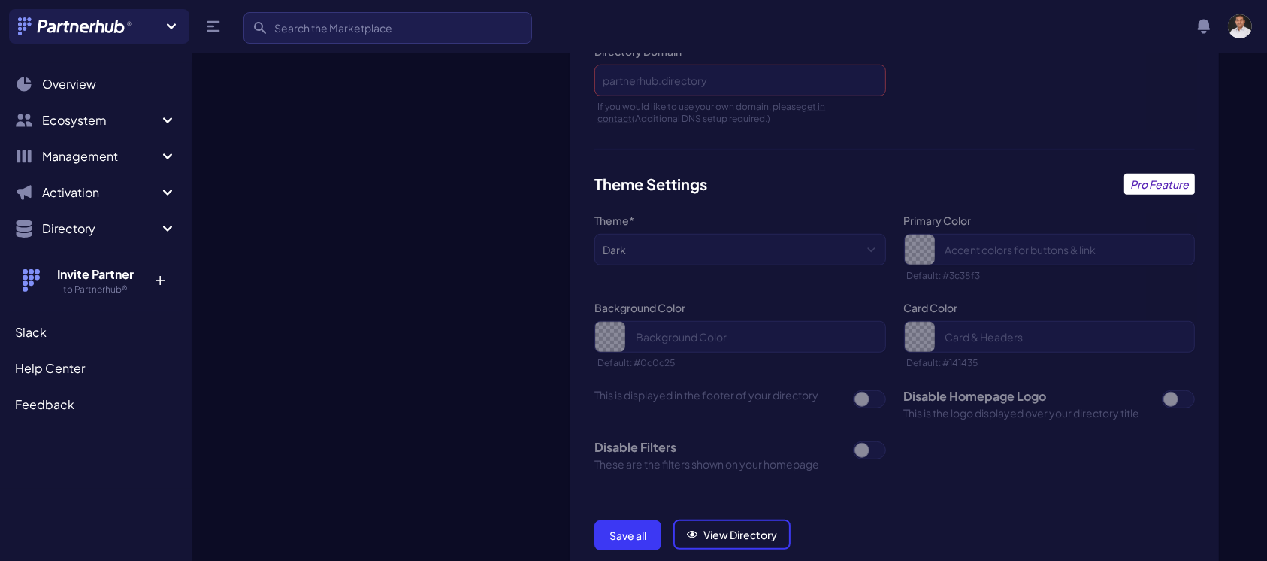
scroll to position [1114, 0]
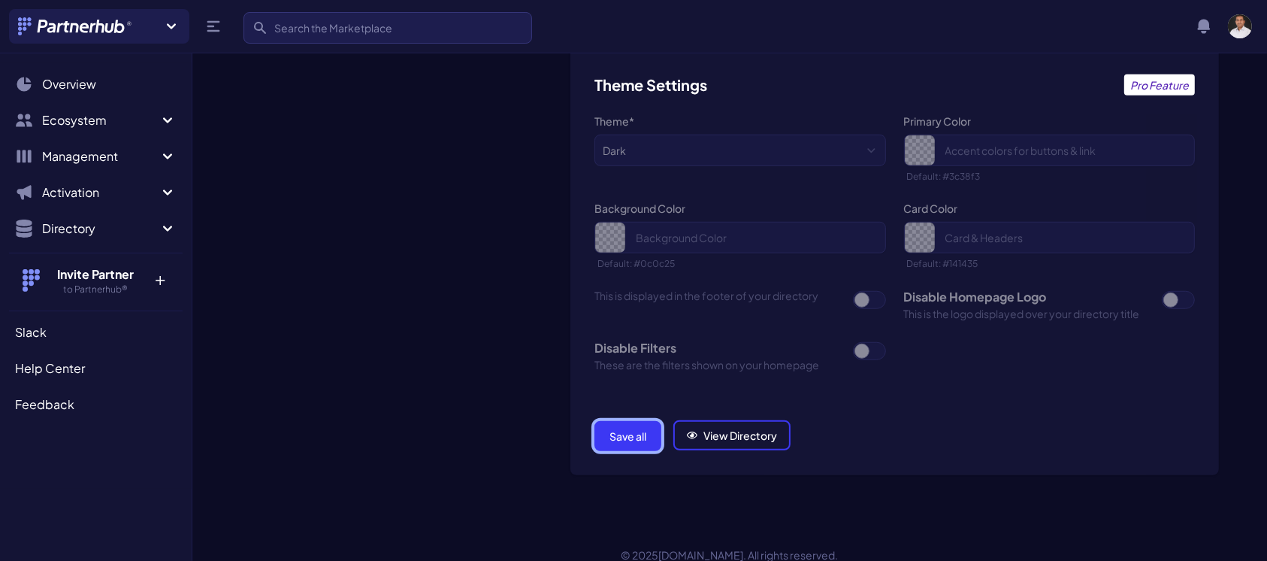
click at [609, 421] on button "Save all" at bounding box center [627, 436] width 67 height 30
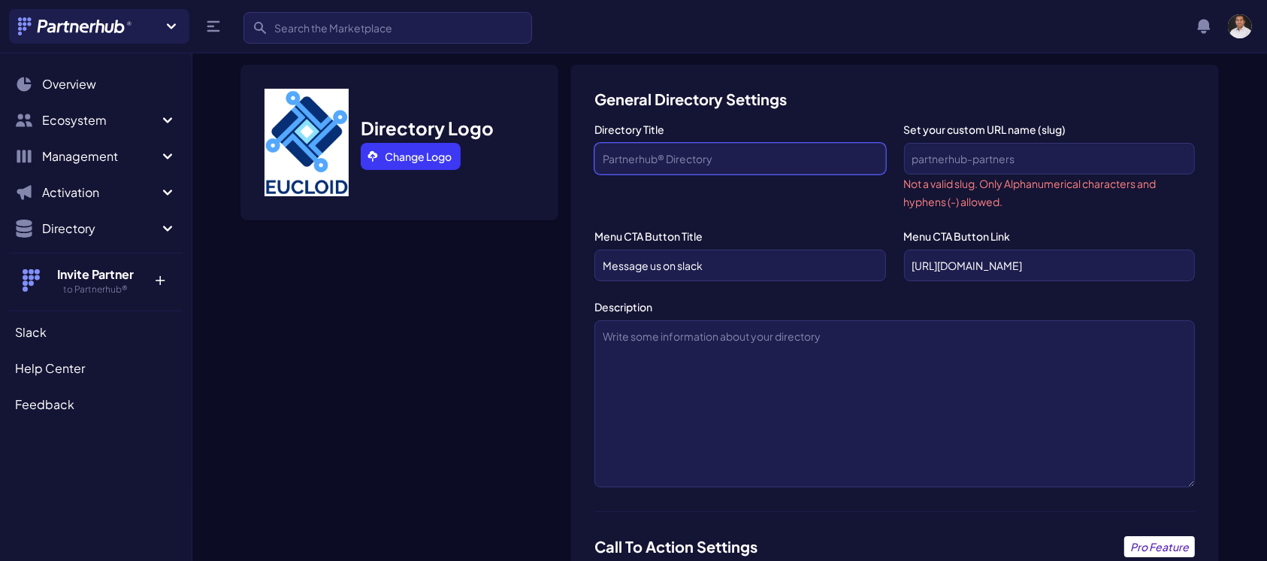
click at [697, 143] on input "Directory Title" at bounding box center [739, 159] width 291 height 32
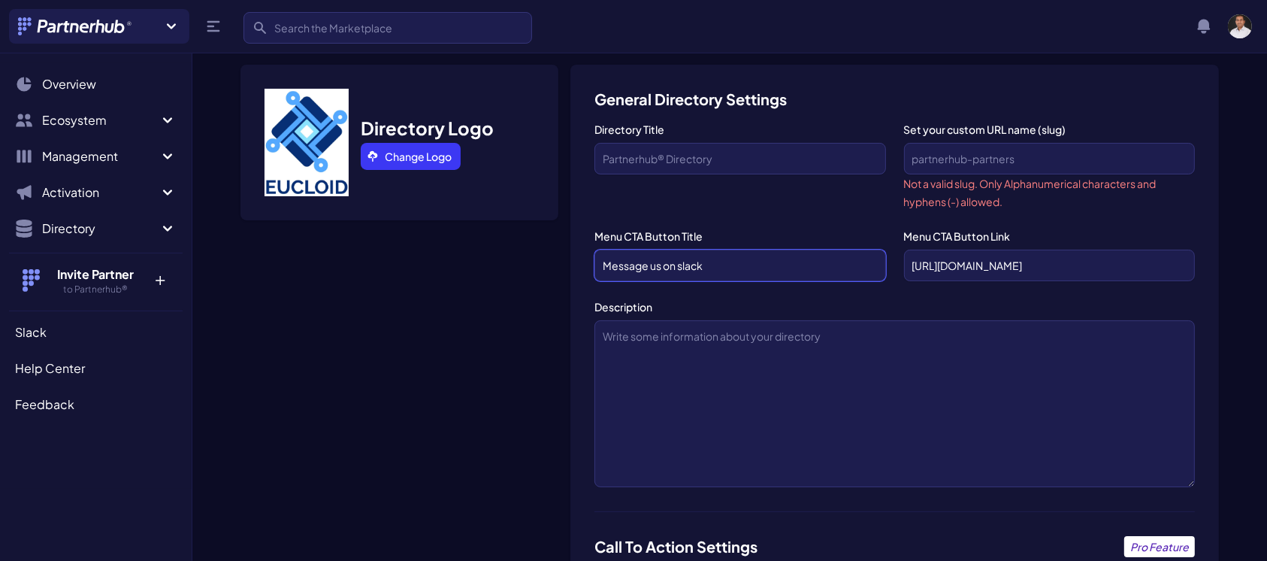
click at [793, 249] on input "Message us on slack" at bounding box center [739, 265] width 291 height 32
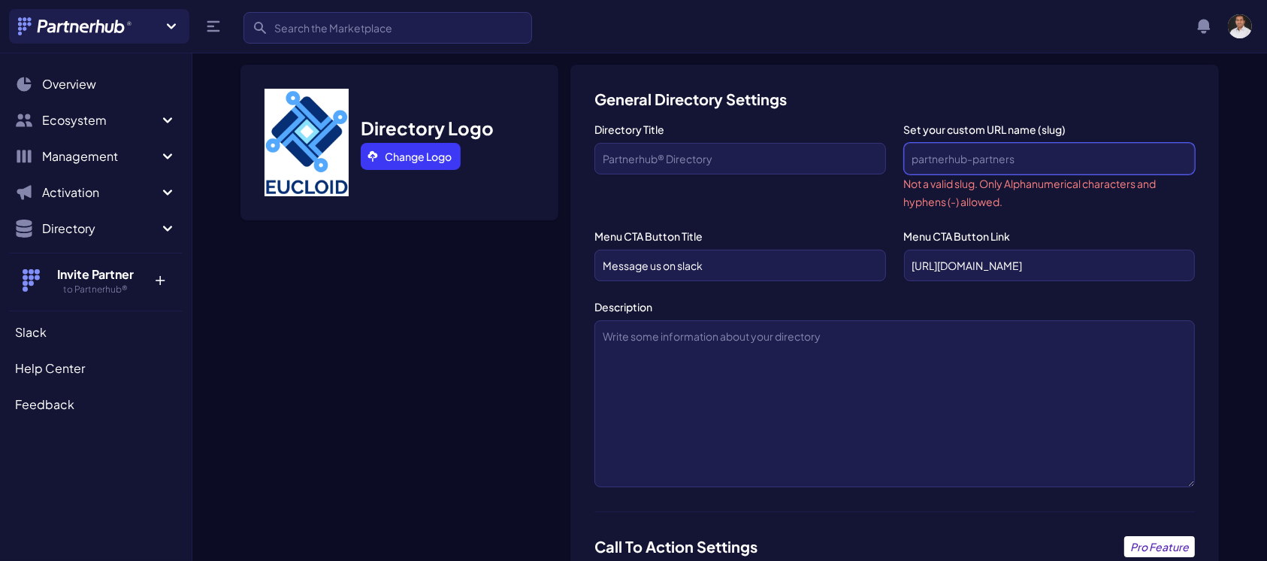
click at [956, 143] on input "Set your custom URL name (slug)" at bounding box center [1049, 159] width 291 height 32
click at [1007, 171] on div "Set your custom URL name (slug) Not a valid slug. Only Alphanumerical character…" at bounding box center [1049, 166] width 291 height 89
click at [930, 143] on input "Set your custom URL name (slug)" at bounding box center [1049, 159] width 291 height 32
